Goal: Task Accomplishment & Management: Use online tool/utility

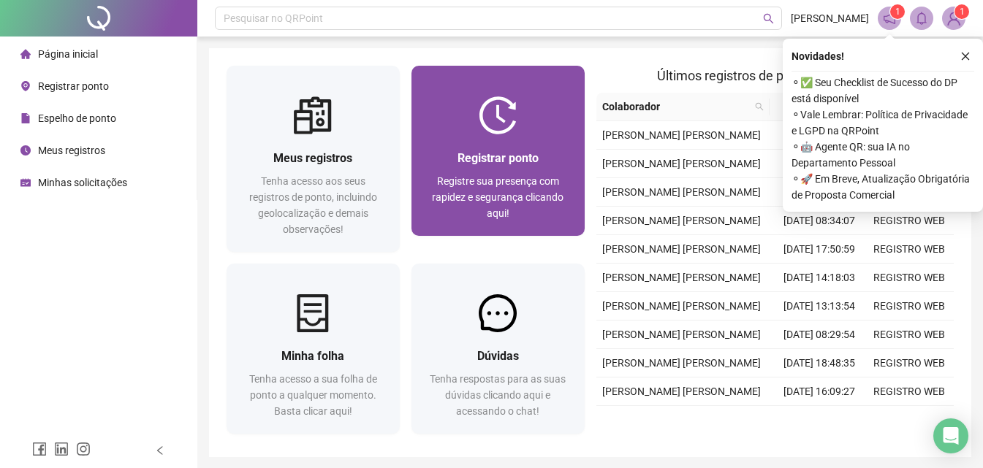
click at [480, 119] on img at bounding box center [498, 115] width 38 height 38
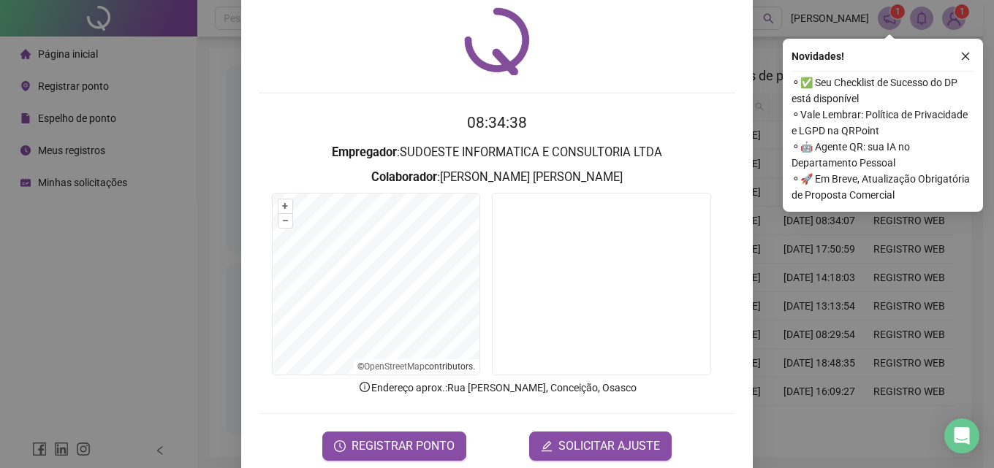
scroll to position [70, 0]
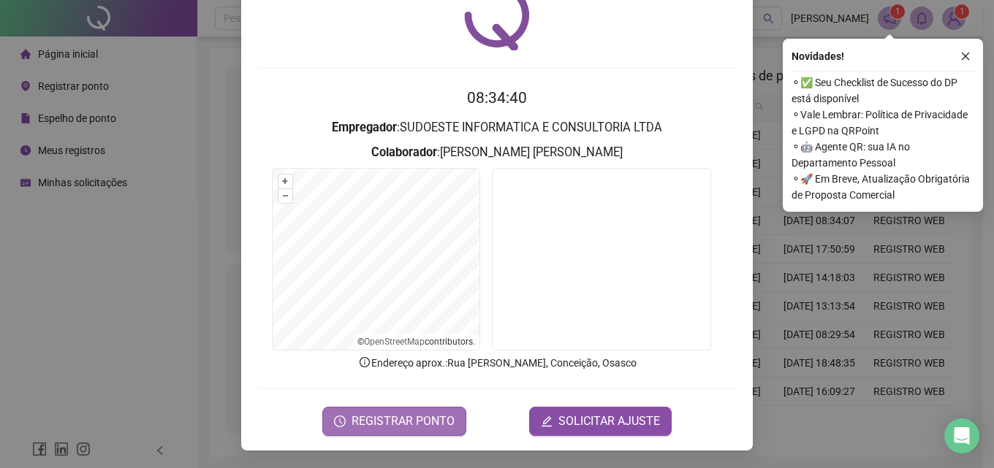
click at [370, 420] on span "REGISTRAR PONTO" at bounding box center [402, 422] width 103 height 18
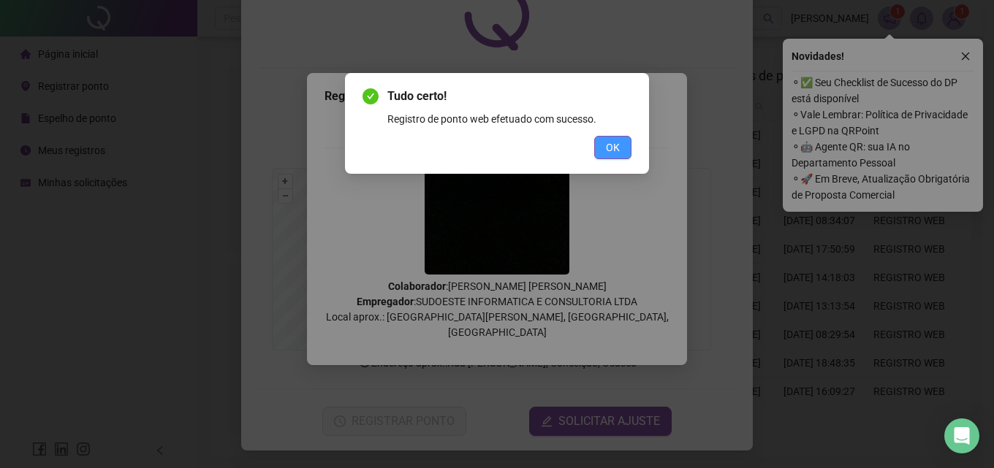
click at [615, 145] on span "OK" at bounding box center [613, 148] width 14 height 16
